Goal: Transaction & Acquisition: Subscribe to service/newsletter

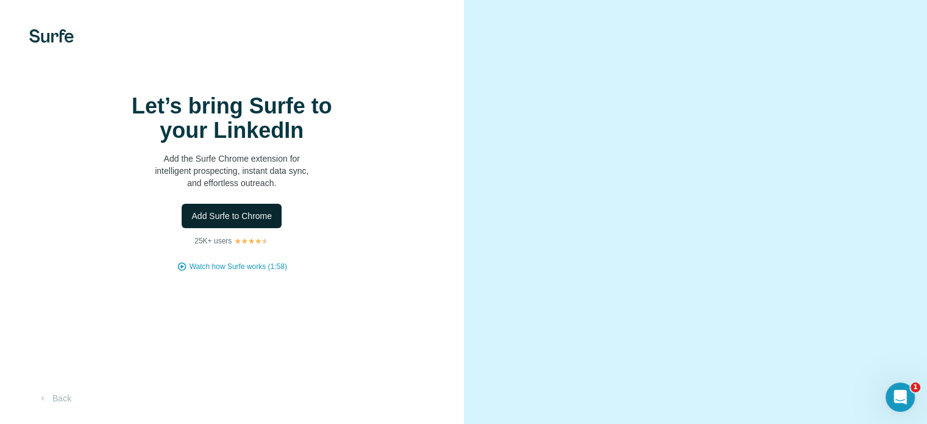
click at [268, 222] on span "Add Surfe to Chrome" at bounding box center [231, 216] width 80 height 12
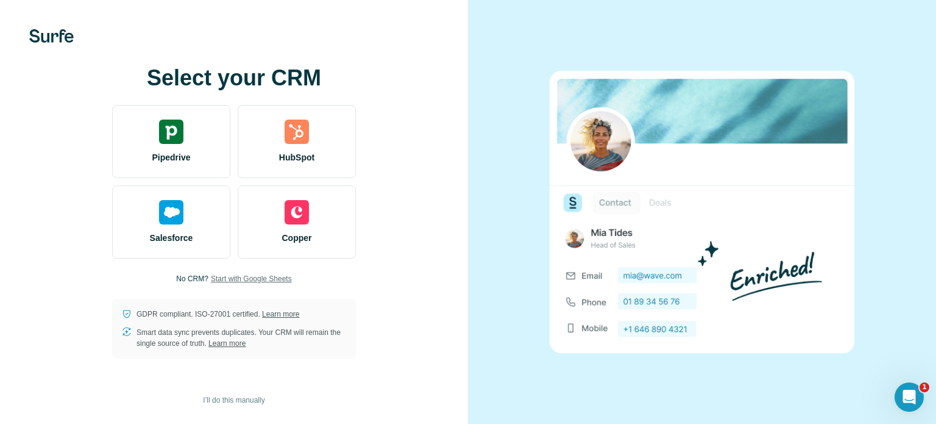
click at [238, 276] on span "Start with Google Sheets" at bounding box center [251, 278] width 81 height 11
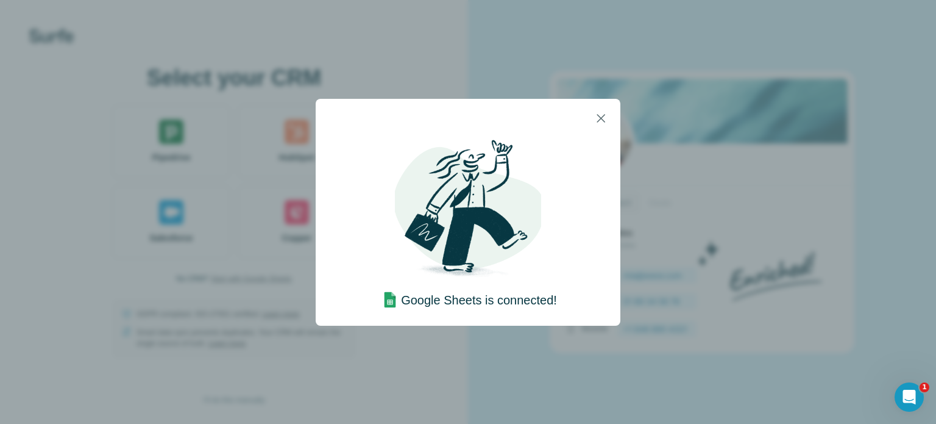
click at [454, 299] on h4 "Google Sheets is connected!" at bounding box center [479, 299] width 156 height 17
